Goal: Transaction & Acquisition: Download file/media

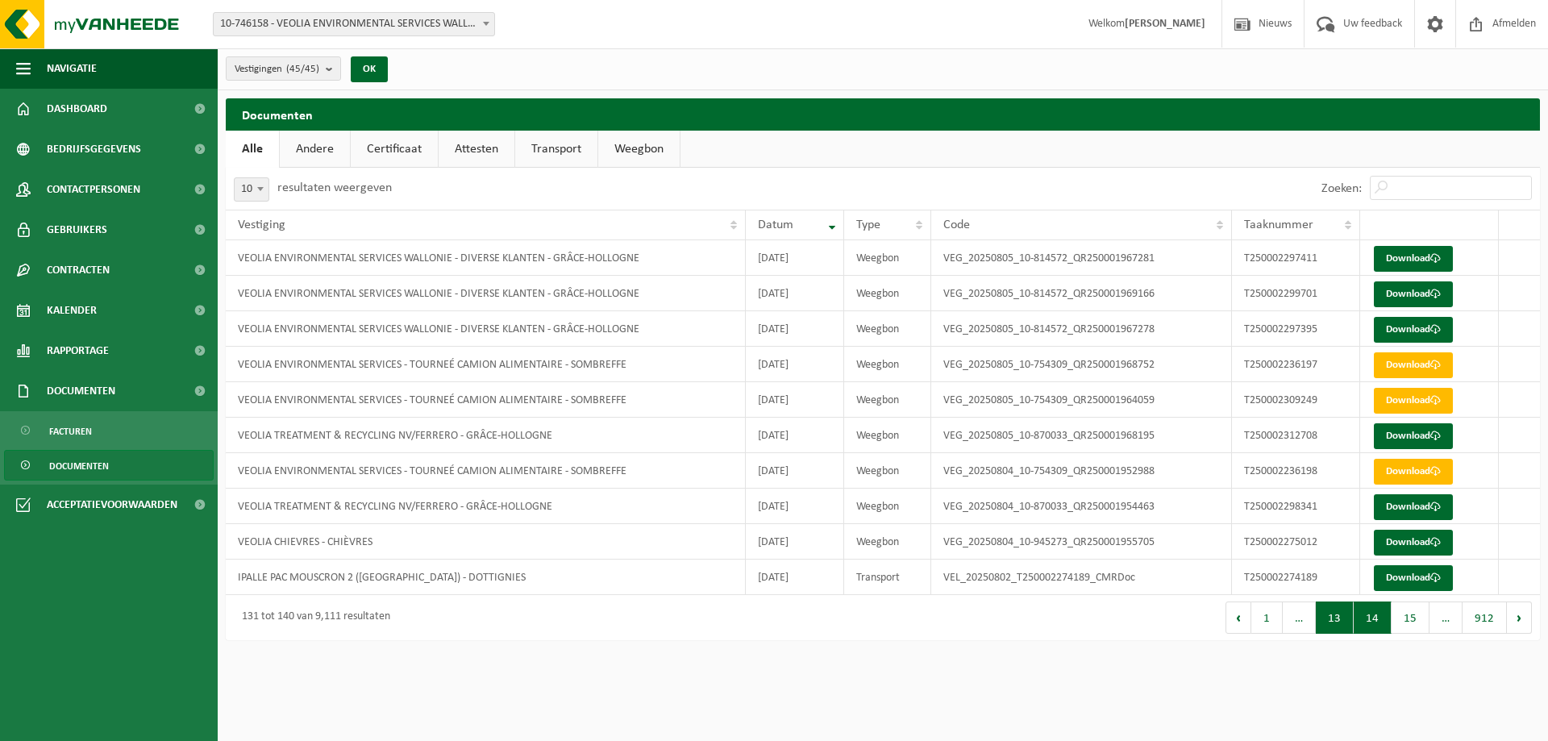
click at [1343, 628] on button "13" at bounding box center [1335, 618] width 38 height 32
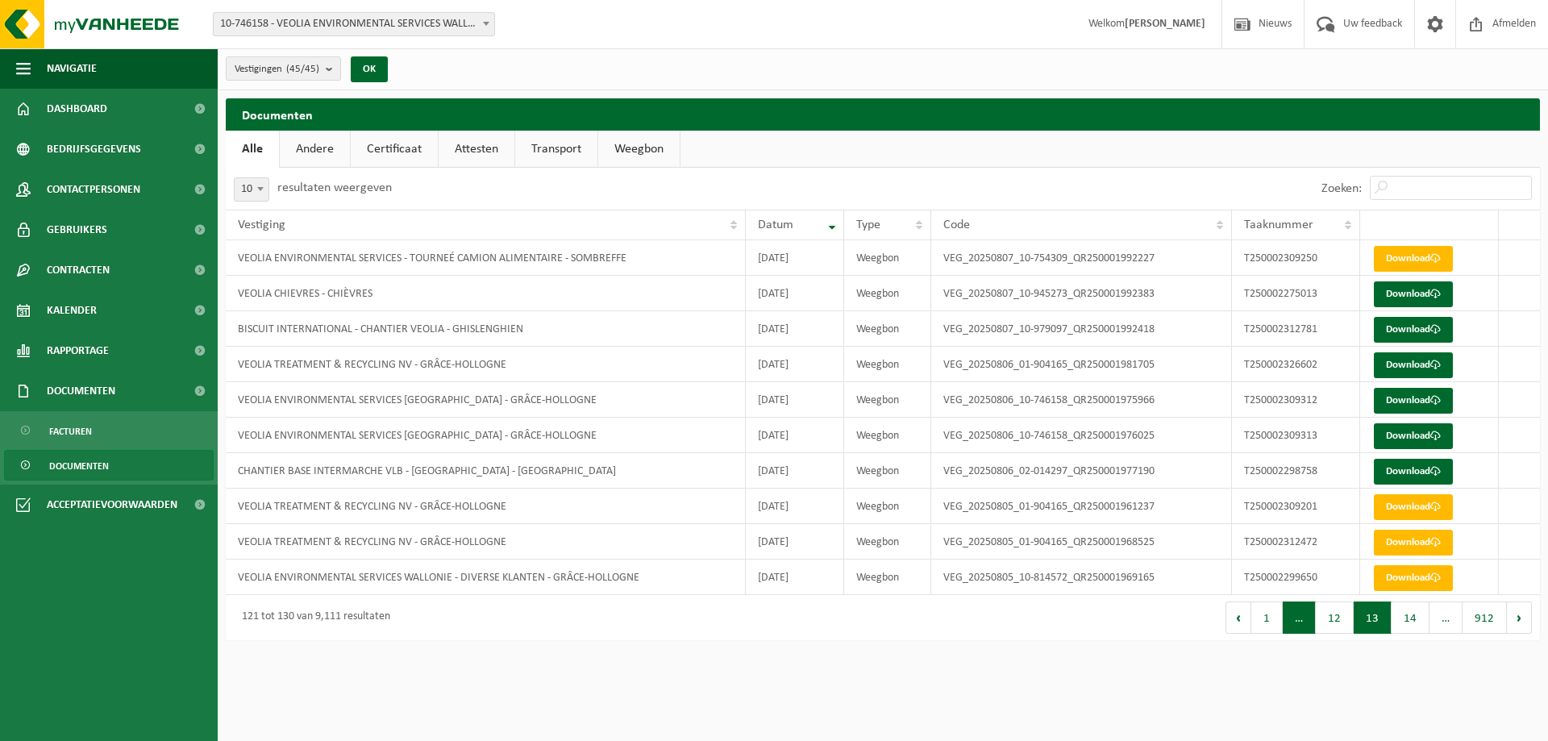
click at [1313, 619] on span "…" at bounding box center [1299, 618] width 33 height 32
click at [1301, 621] on span "…" at bounding box center [1299, 618] width 33 height 32
click at [1241, 618] on button "Vorige" at bounding box center [1239, 618] width 26 height 32
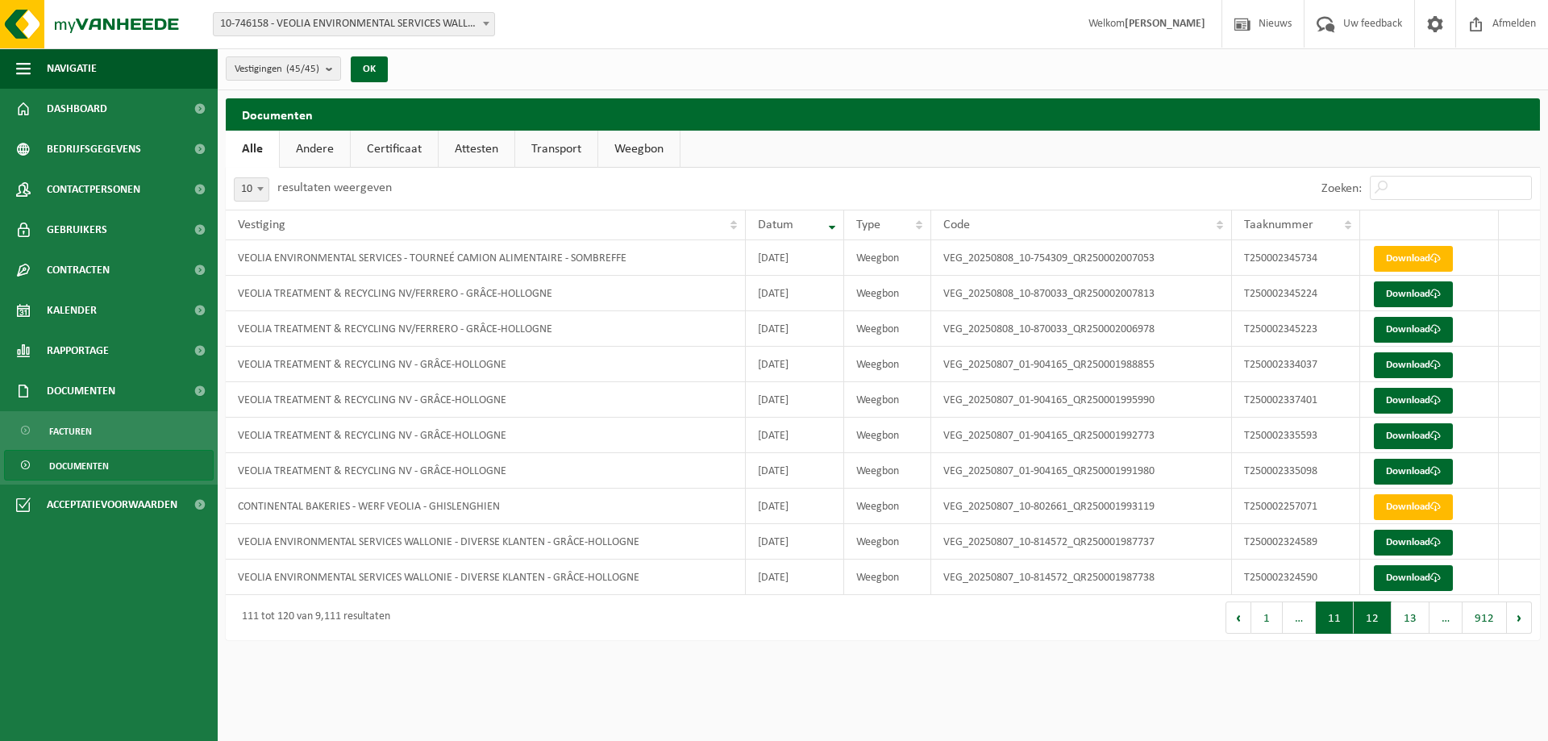
click at [1339, 618] on button "11" at bounding box center [1335, 618] width 38 height 32
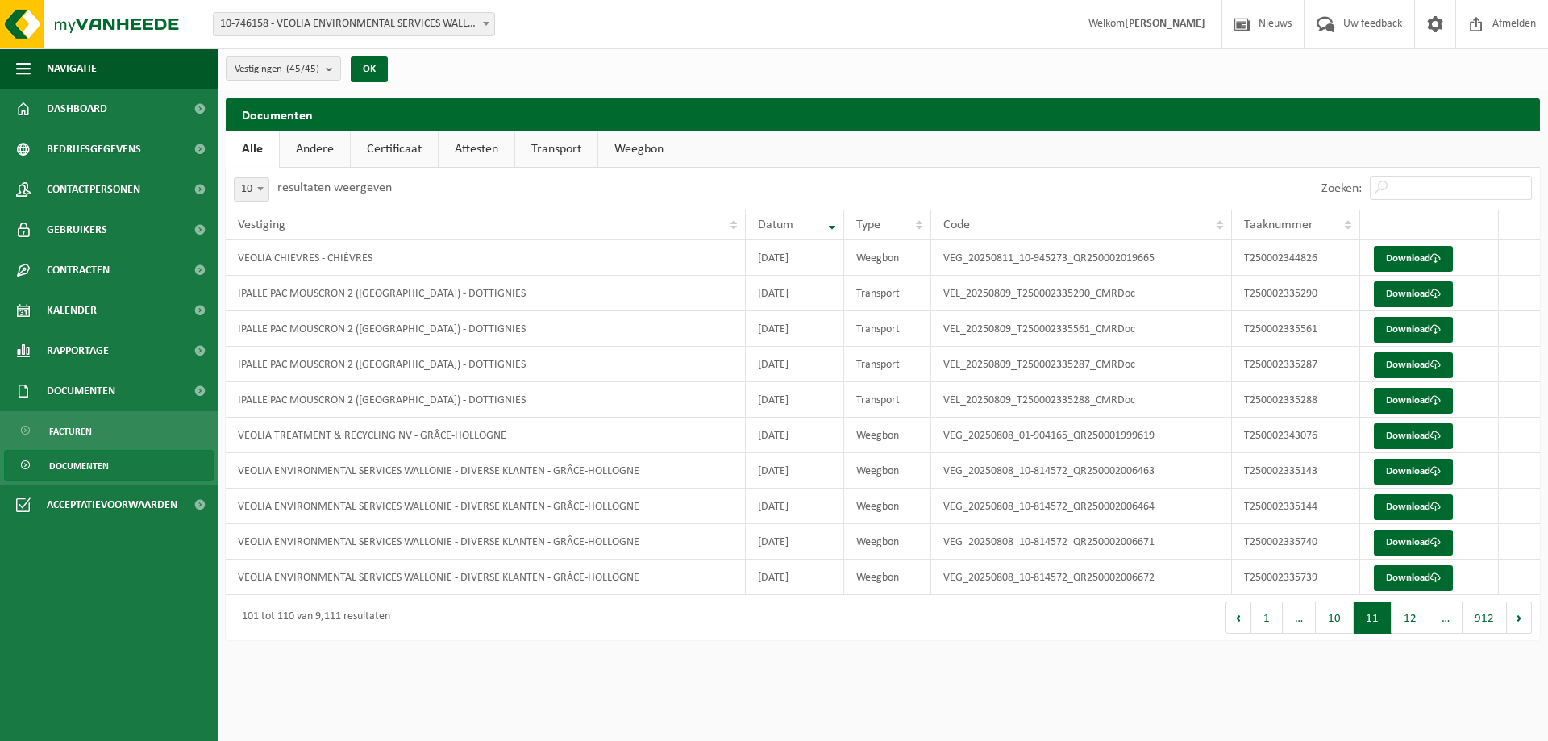
click at [1364, 624] on button "11" at bounding box center [1373, 618] width 38 height 32
click at [1239, 619] on button "Vorige" at bounding box center [1239, 618] width 26 height 32
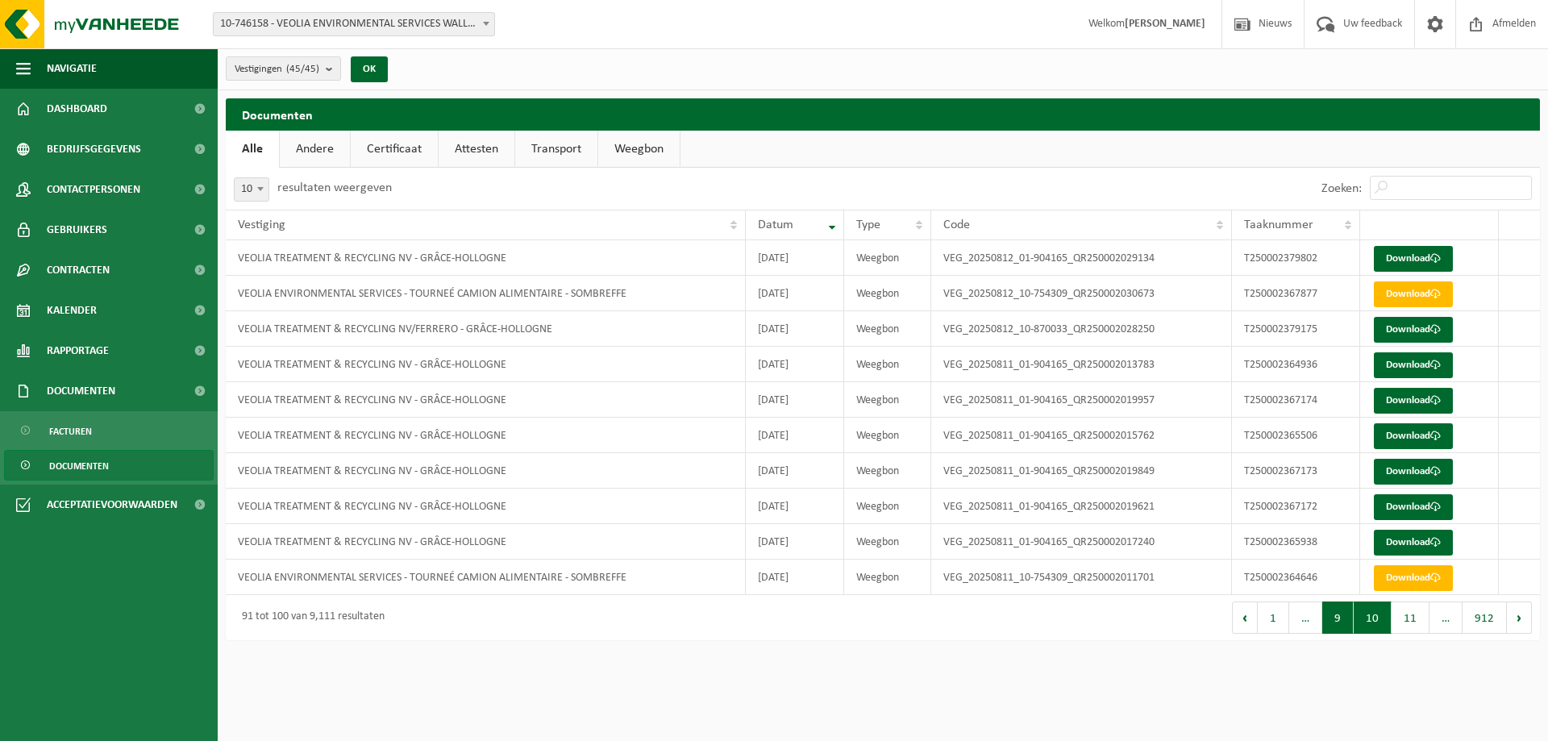
click at [1339, 618] on button "9" at bounding box center [1337, 618] width 31 height 32
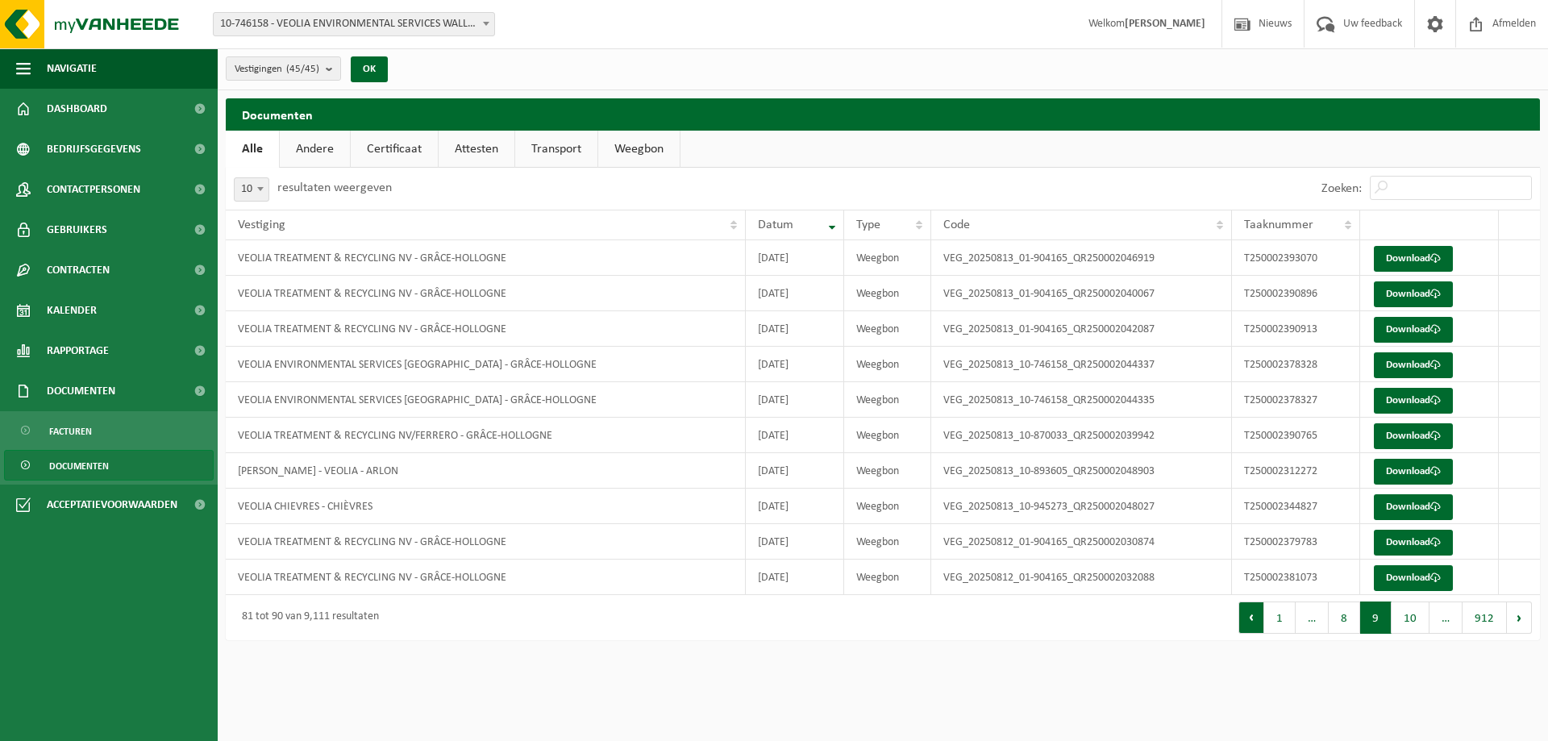
click at [1254, 623] on button "Vorige" at bounding box center [1252, 618] width 26 height 32
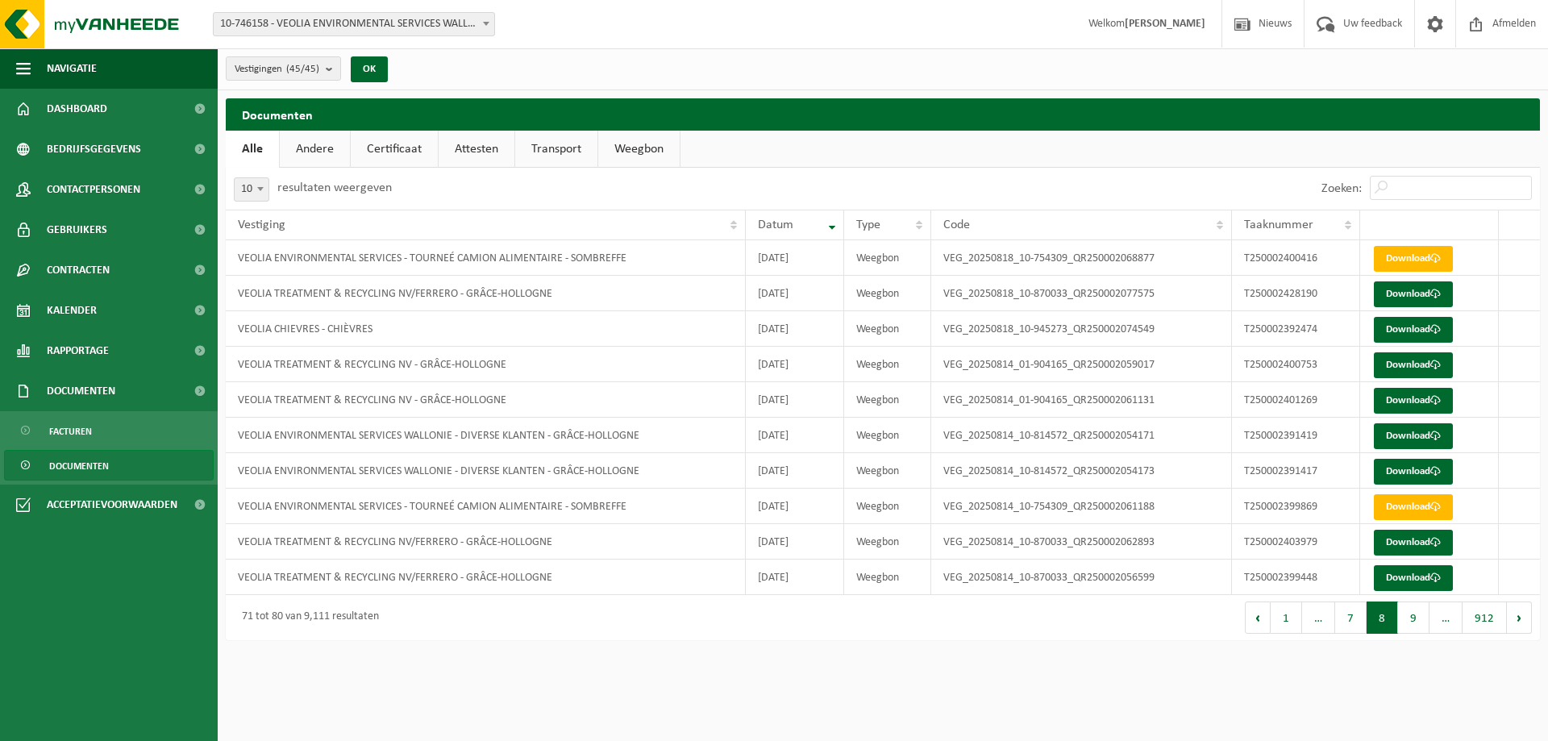
click at [1380, 621] on button "8" at bounding box center [1382, 618] width 31 height 32
click at [1405, 368] on link "Download" at bounding box center [1413, 365] width 79 height 26
click at [1408, 402] on link "Download" at bounding box center [1413, 401] width 79 height 26
click at [1410, 439] on link "Download" at bounding box center [1413, 436] width 79 height 26
click at [1405, 469] on link "Download" at bounding box center [1413, 472] width 79 height 26
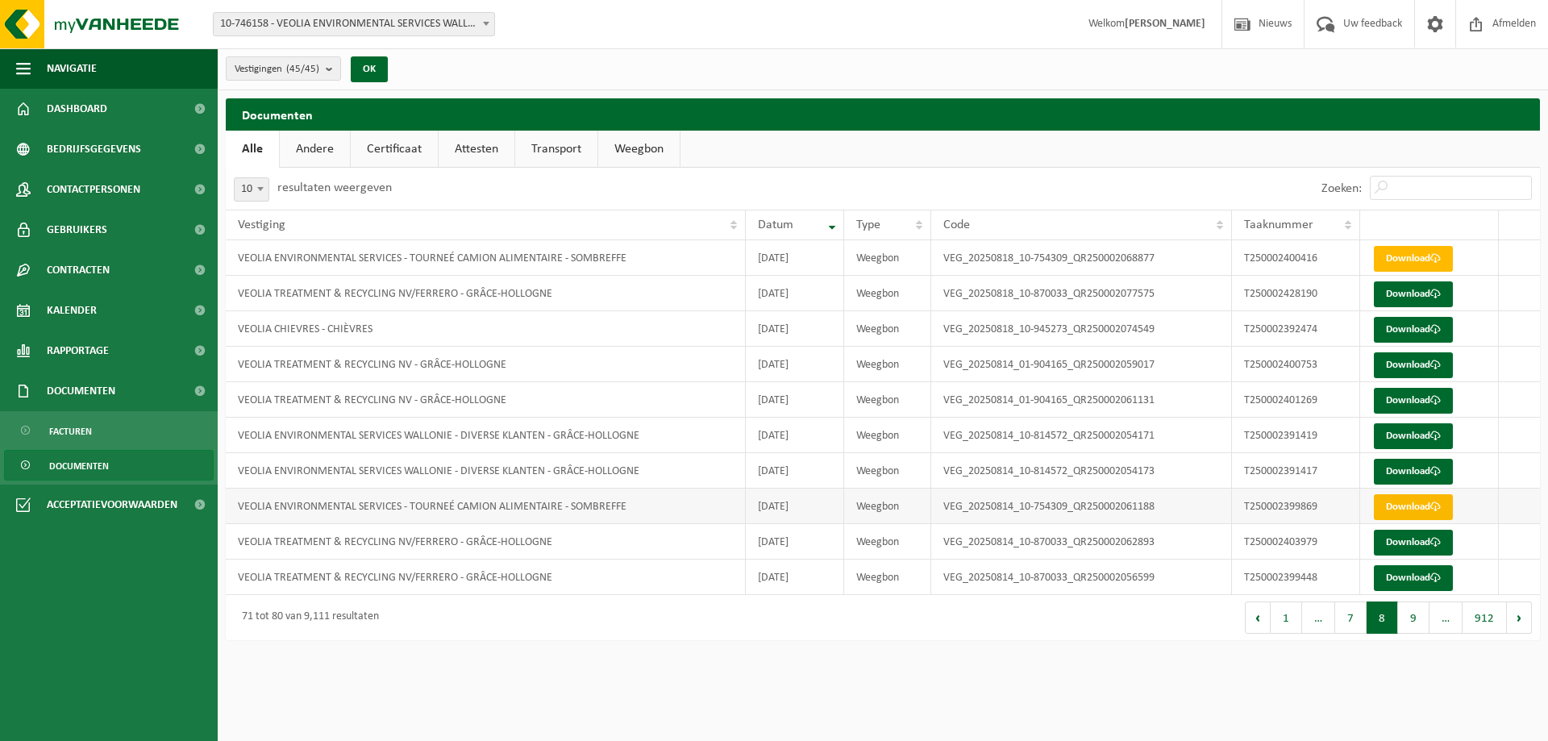
click at [1407, 502] on link "Download" at bounding box center [1413, 507] width 79 height 26
click at [1404, 538] on link "Download" at bounding box center [1413, 543] width 79 height 26
click at [1403, 573] on link "Download" at bounding box center [1413, 578] width 79 height 26
